Goal: Register for event/course

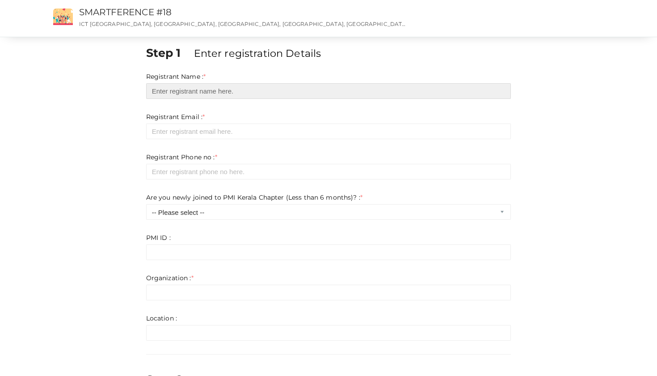
click at [506, 90] on input "text" at bounding box center [328, 91] width 365 height 16
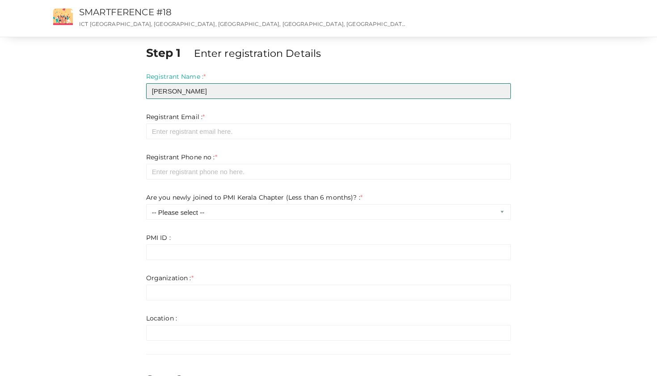
type input "[PERSON_NAME]"
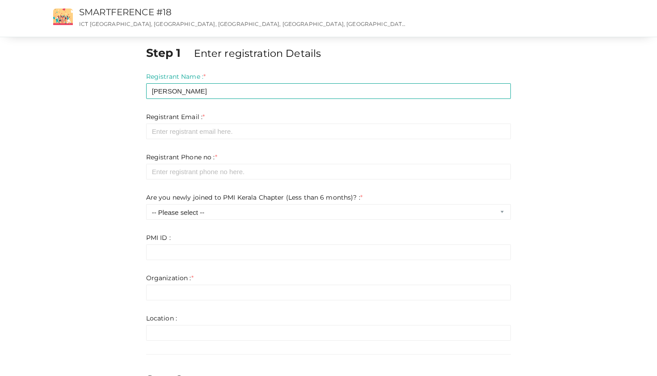
click at [316, 144] on form "Registrant Name : * [PERSON_NAME] Required. Invalid email Invalid phone number …" at bounding box center [328, 206] width 365 height 268
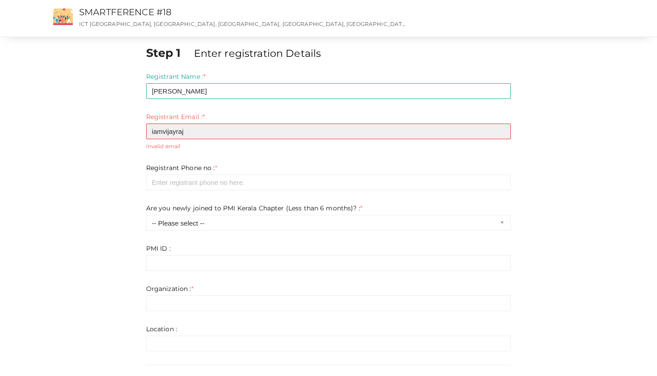
type input "iamvijayraj"
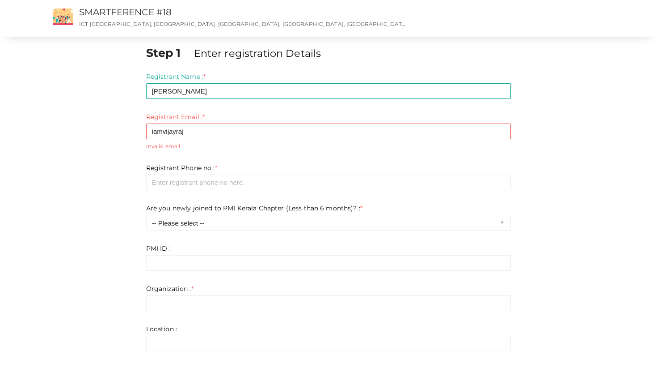
click at [323, 121] on div "Registrant Email : * [GEOGRAPHIC_DATA] Required. Invalid email Invalid phone nu…" at bounding box center [328, 131] width 365 height 38
click at [309, 117] on div "Registrant Email : * [GEOGRAPHIC_DATA] Required. Invalid email Invalid phone nu…" at bounding box center [328, 131] width 365 height 38
click at [9, 139] on div "Step 1 Enter registration Details Registrant Name : * [PERSON_NAME] Required. I…" at bounding box center [328, 261] width 657 height 523
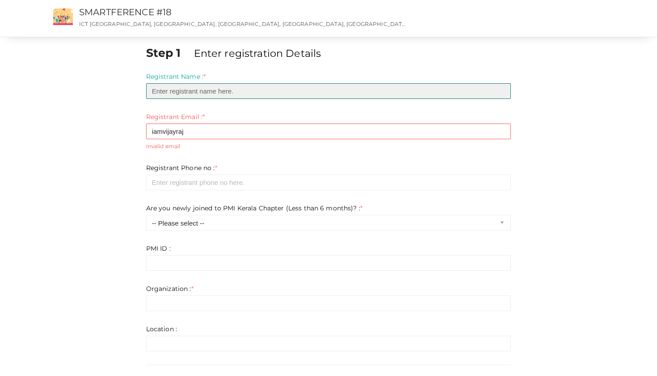
type input "[PERSON_NAME]"
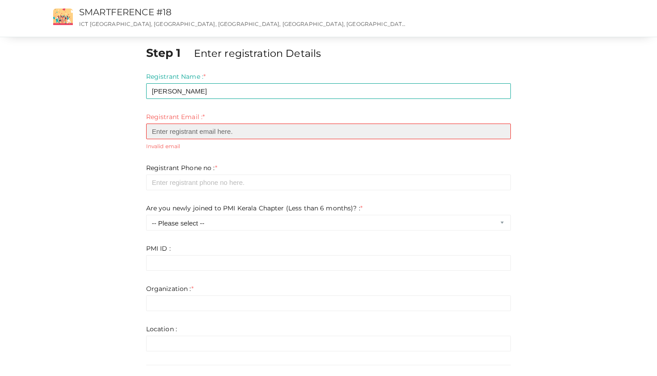
type input "[EMAIL_ADDRESS][DOMAIN_NAME]"
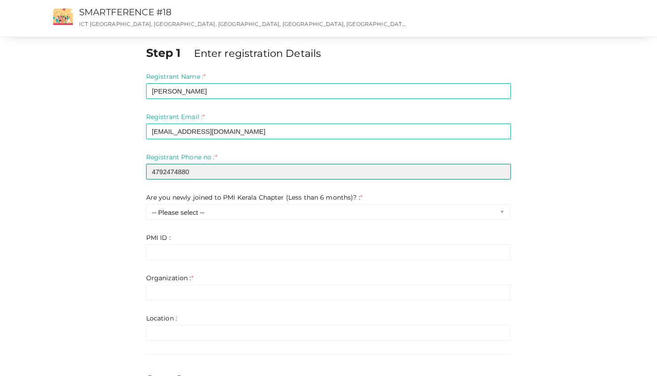
click at [219, 176] on input "4792474880" at bounding box center [328, 172] width 365 height 16
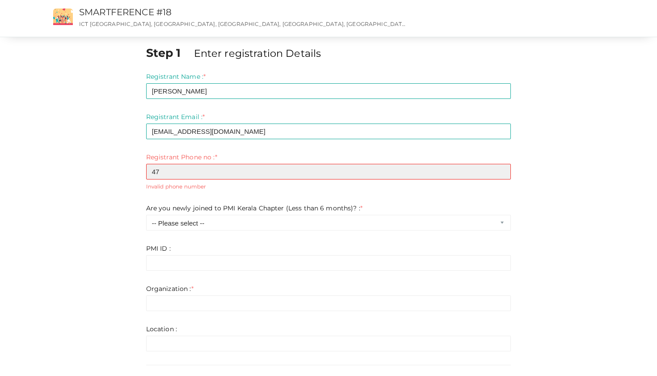
type input "4"
type input "9526228894"
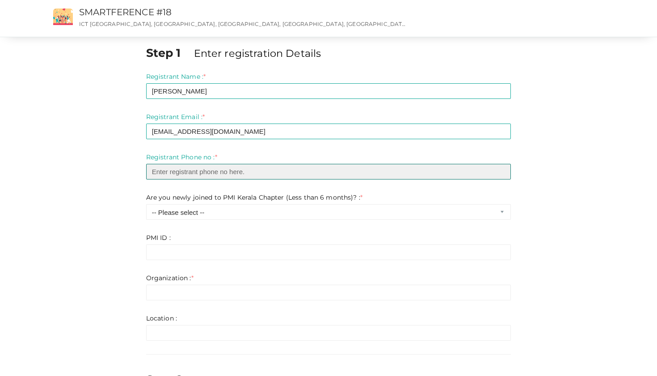
type input "9526228894"
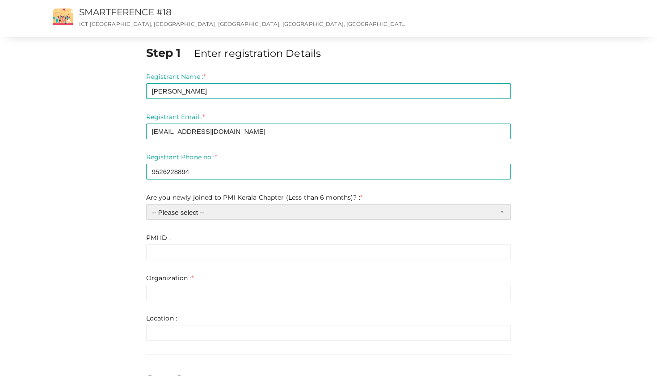
select select "0"
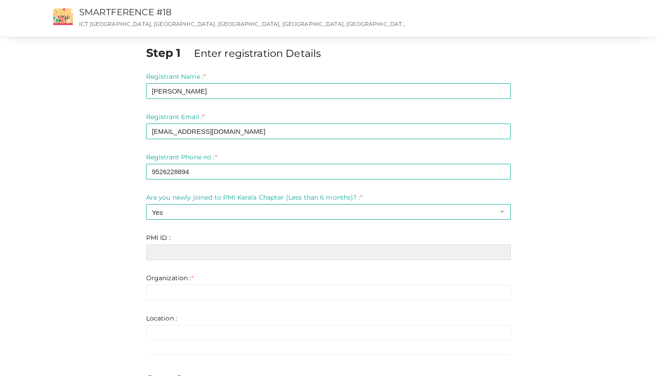
click at [246, 250] on input "text" at bounding box center [328, 252] width 365 height 16
type input "9550594"
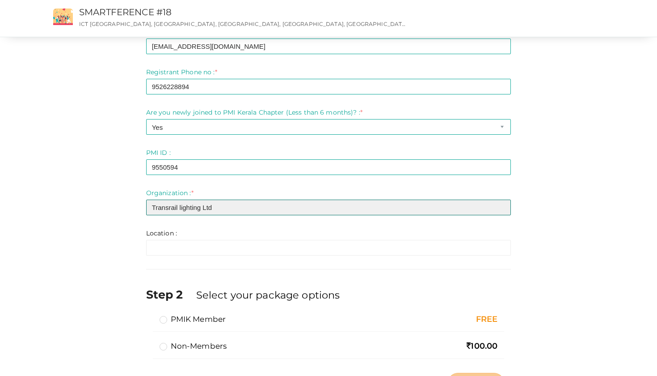
scroll to position [86, 0]
type input "Transrail lighting Ltd"
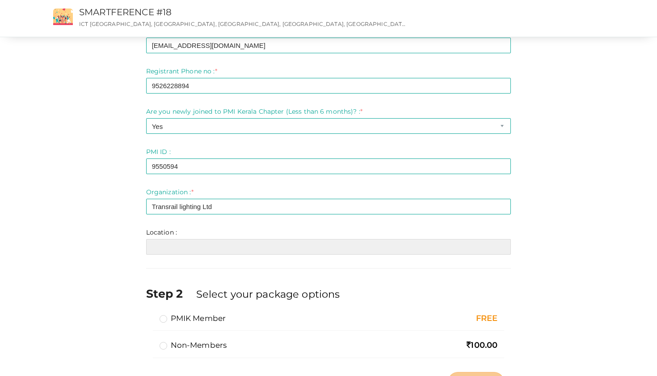
click at [239, 241] on input "text" at bounding box center [328, 247] width 365 height 16
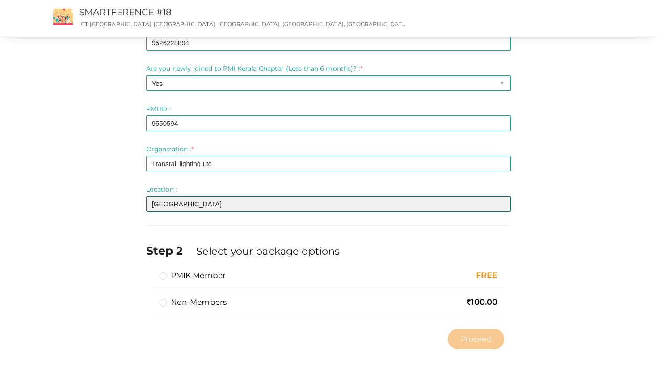
scroll to position [128, 0]
type input "[GEOGRAPHIC_DATA]"
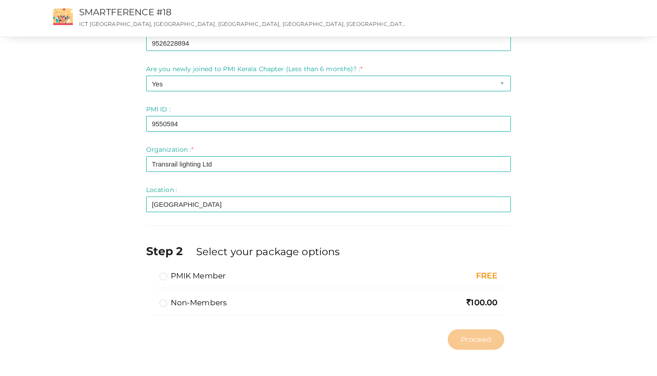
click at [165, 277] on label "PMIK Member" at bounding box center [193, 275] width 67 height 11
click at [151, 272] on input "PMIK Member" at bounding box center [151, 272] width 0 height 0
click at [472, 342] on span "Proceed" at bounding box center [476, 339] width 30 height 10
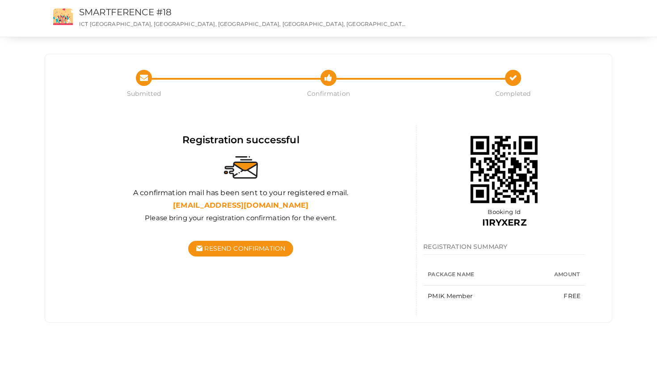
click at [551, 275] on th "Amount" at bounding box center [561, 274] width 49 height 22
